Goal: Go to known website: Access a specific website the user already knows

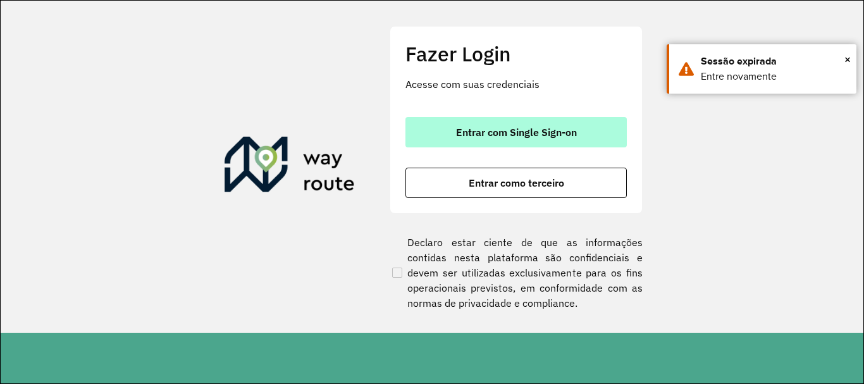
click at [513, 133] on span "Entrar com Single Sign-on" at bounding box center [516, 132] width 121 height 10
